Goal: Task Accomplishment & Management: Use online tool/utility

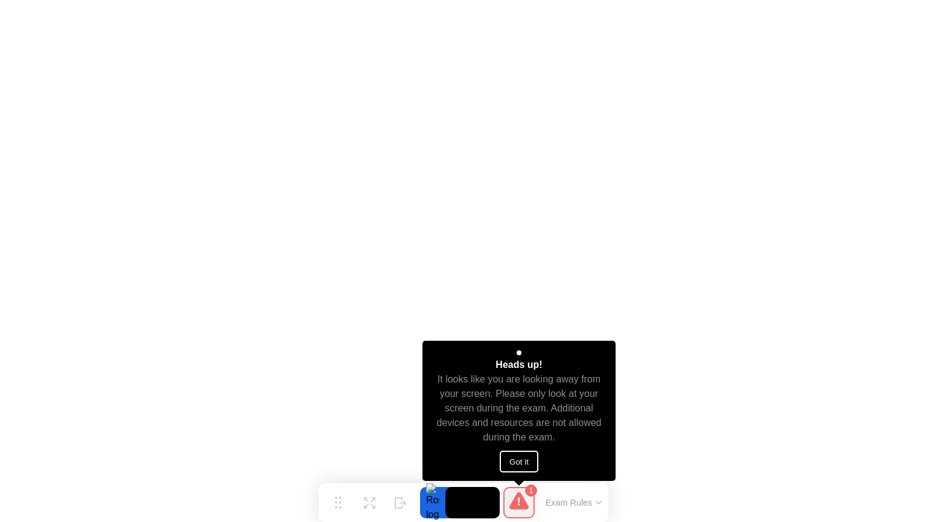
click at [523, 454] on button "Got it" at bounding box center [519, 461] width 39 height 22
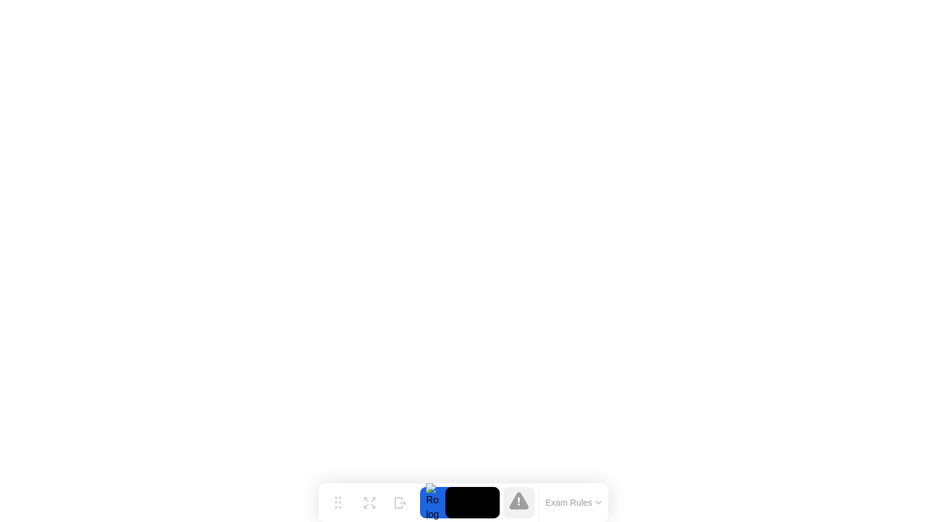
click at [566, 500] on button "Exam Rules" at bounding box center [574, 502] width 64 height 11
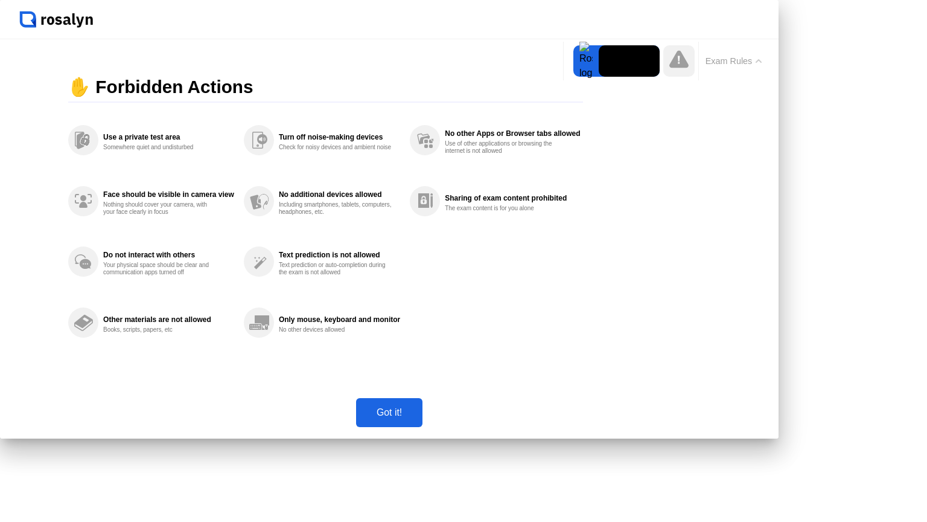
click at [419, 418] on div "Got it!" at bounding box center [389, 412] width 59 height 11
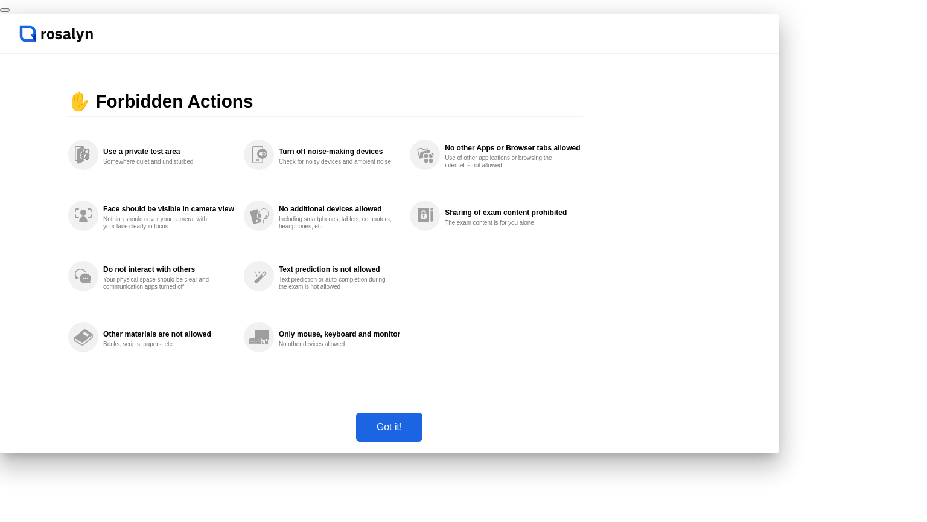
click at [10, 12] on button "End Proctoring Session" at bounding box center [5, 10] width 10 height 4
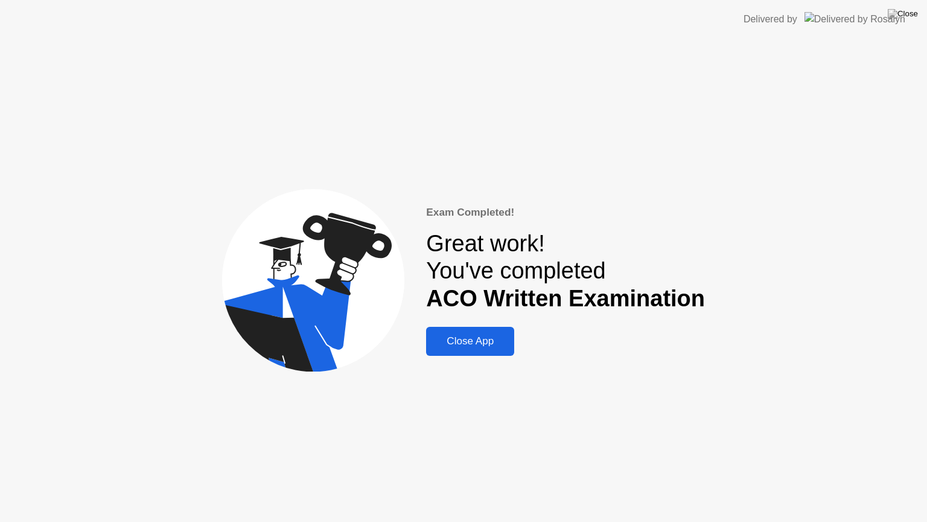
click at [471, 343] on div "Close App" at bounding box center [470, 341] width 81 height 12
